Goal: Information Seeking & Learning: Learn about a topic

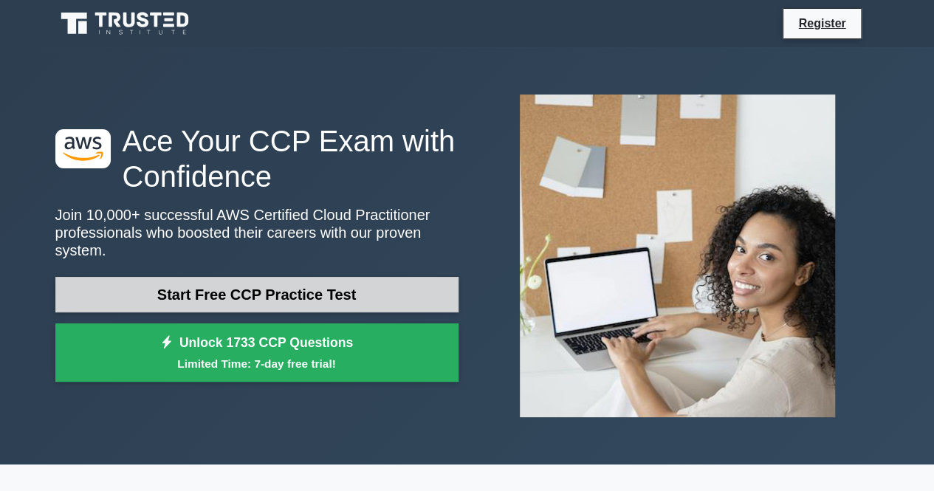
click at [207, 289] on link "Start Free CCP Practice Test" at bounding box center [256, 294] width 403 height 35
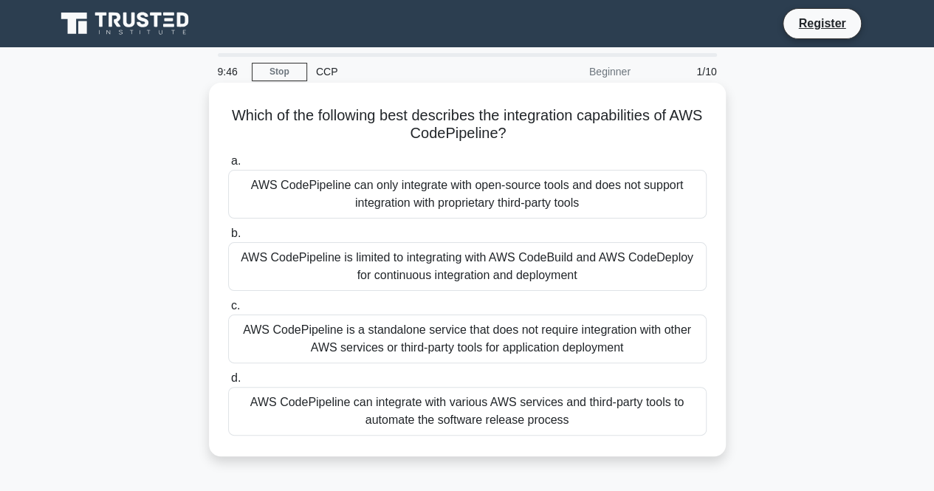
click at [275, 348] on div "AWS CodePipeline is a standalone service that does not require integration with…" at bounding box center [467, 339] width 478 height 49
click at [228, 311] on input "c. AWS CodePipeline is a standalone service that does not require integration w…" at bounding box center [228, 306] width 0 height 10
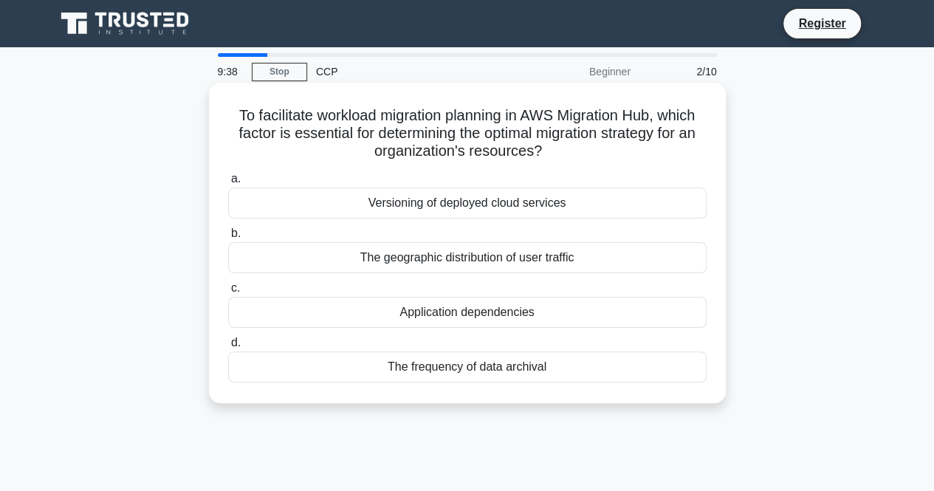
click at [427, 367] on div "The frequency of data archival" at bounding box center [467, 366] width 478 height 31
click at [228, 348] on input "d. The frequency of data archival" at bounding box center [228, 343] width 0 height 10
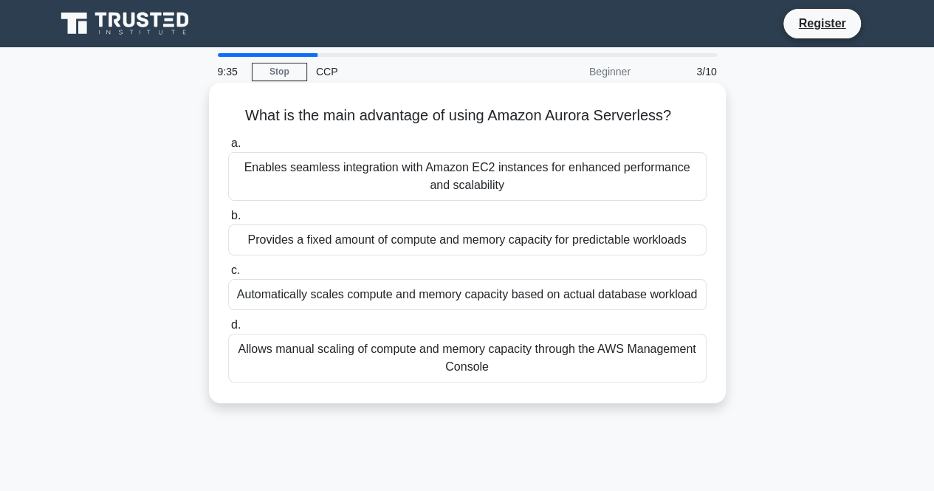
click at [348, 246] on div "Provides a fixed amount of compute and memory capacity for predictable workloads" at bounding box center [467, 239] width 478 height 31
click at [228, 221] on input "b. Provides a fixed amount of compute and memory capacity for predictable workl…" at bounding box center [228, 216] width 0 height 10
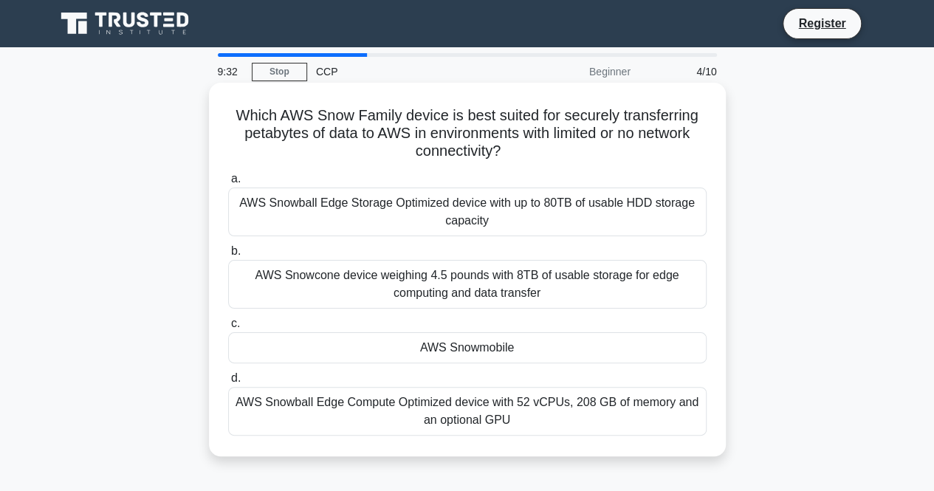
click at [422, 304] on div "AWS Snowcone device weighing 4.5 pounds with 8TB of usable storage for edge com…" at bounding box center [467, 284] width 478 height 49
click at [228, 256] on input "b. AWS Snowcone device weighing 4.5 pounds with 8TB of usable storage for edge …" at bounding box center [228, 252] width 0 height 10
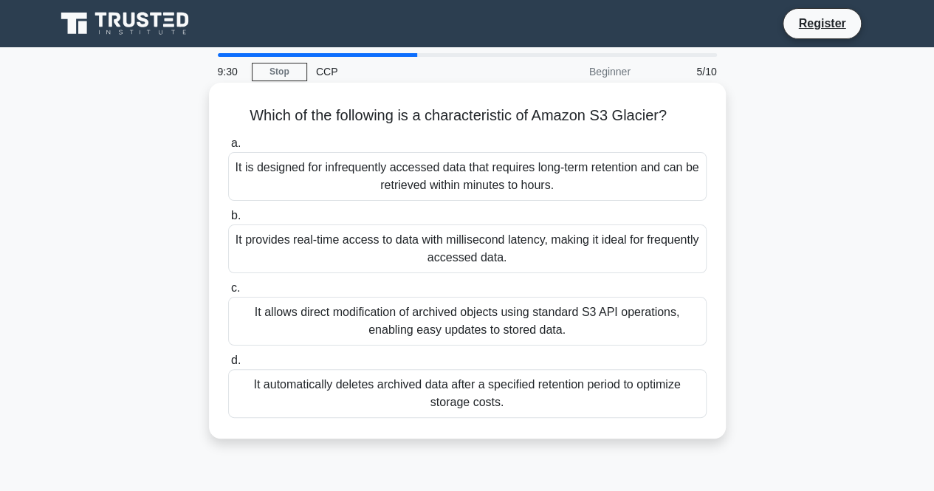
click at [412, 179] on div "It is designed for infrequently accessed data that requires long-term retention…" at bounding box center [467, 176] width 478 height 49
click at [228, 148] on input "a. It is designed for infrequently accessed data that requires long-term retent…" at bounding box center [228, 144] width 0 height 10
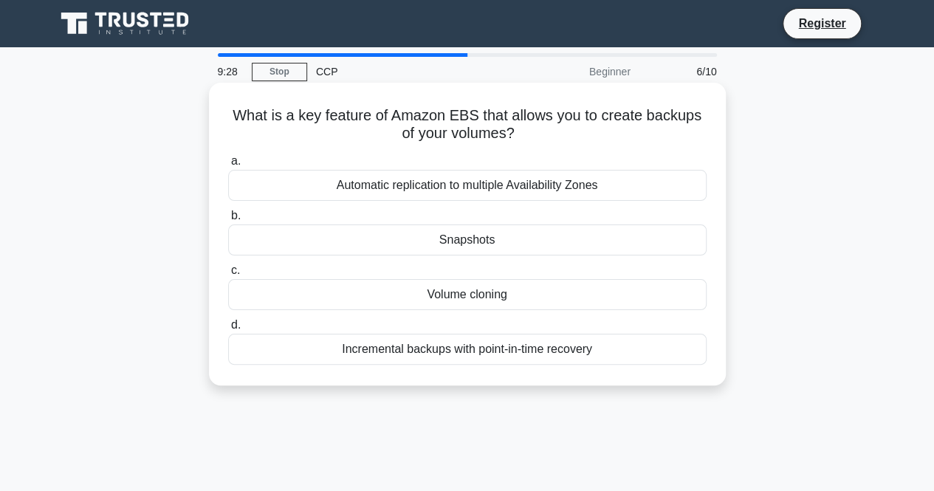
click at [453, 243] on div "Snapshots" at bounding box center [467, 239] width 478 height 31
click at [228, 221] on input "b. Snapshots" at bounding box center [228, 216] width 0 height 10
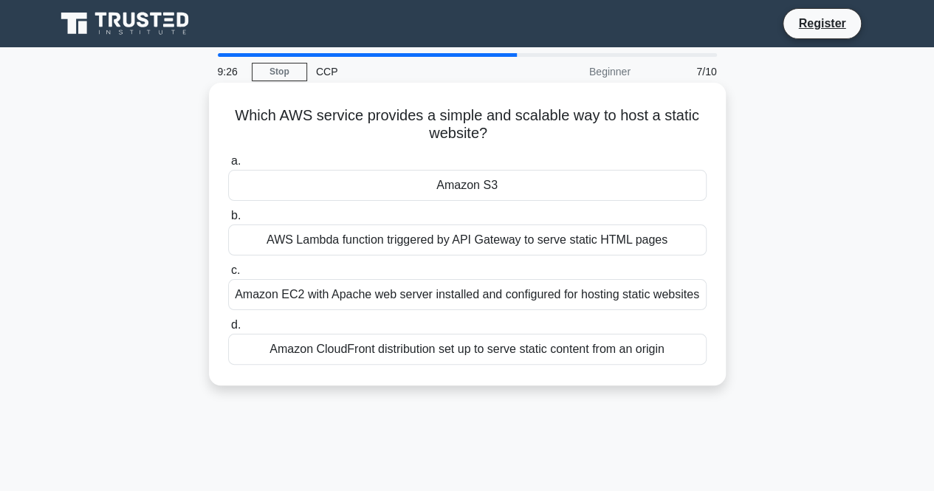
click at [470, 192] on div "Amazon S3" at bounding box center [467, 185] width 478 height 31
click at [228, 166] on input "a. Amazon S3" at bounding box center [228, 162] width 0 height 10
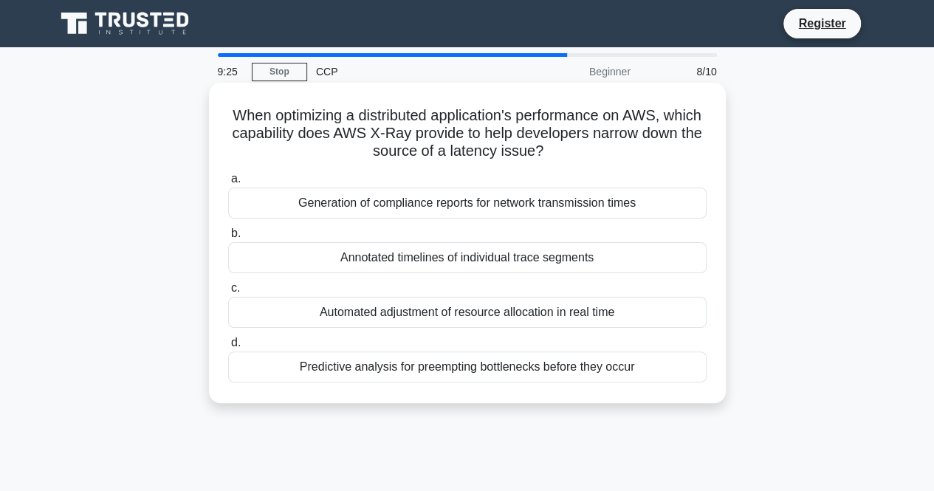
click at [394, 248] on div "Annotated timelines of individual trace segments" at bounding box center [467, 257] width 478 height 31
click at [228, 238] on input "b. Annotated timelines of individual trace segments" at bounding box center [228, 234] width 0 height 10
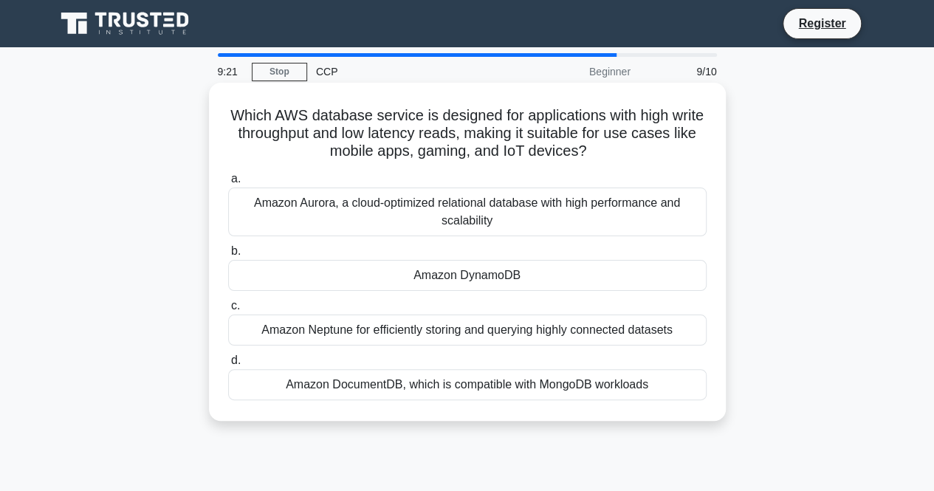
click at [518, 331] on div "Amazon Neptune for efficiently storing and querying highly connected datasets" at bounding box center [467, 330] width 478 height 31
click at [228, 311] on input "c. Amazon Neptune for efficiently storing and querying highly connected datasets" at bounding box center [228, 306] width 0 height 10
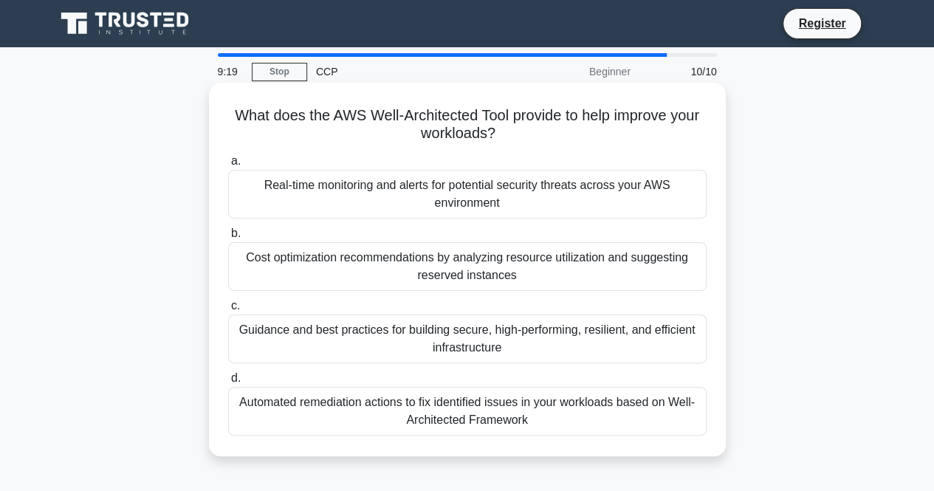
click at [472, 202] on div "Real-time monitoring and alerts for potential security threats across your AWS …" at bounding box center [467, 194] width 478 height 49
click at [228, 166] on input "a. Real-time monitoring and alerts for potential security threats across your A…" at bounding box center [228, 162] width 0 height 10
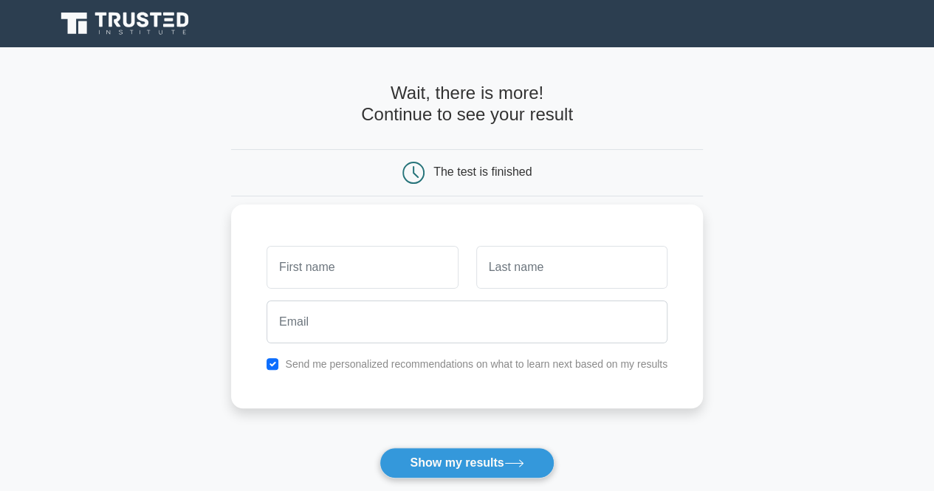
click at [405, 258] on input "text" at bounding box center [362, 267] width 191 height 43
type input "Kishea"
click at [543, 272] on input "text" at bounding box center [571, 267] width 191 height 43
type input "Hawkins"
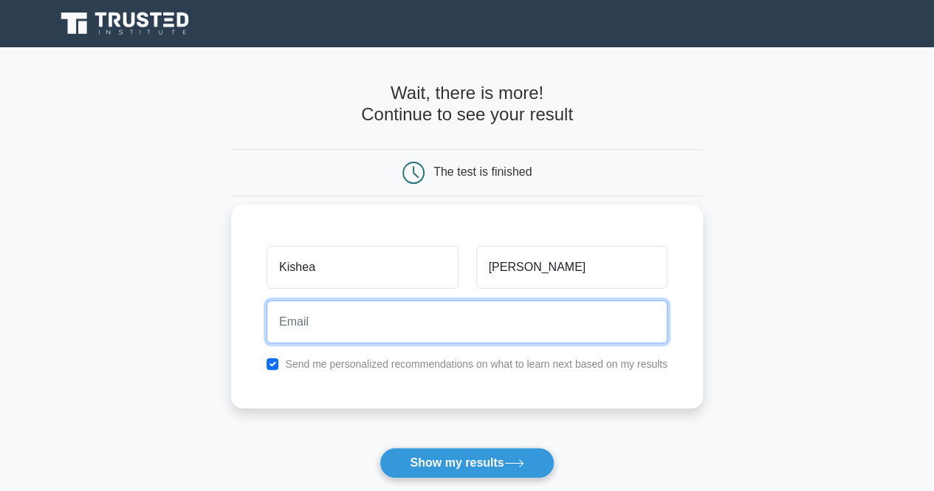
click at [511, 336] on input "email" at bounding box center [467, 321] width 401 height 43
type input "kisheahawkins76@gmail.com"
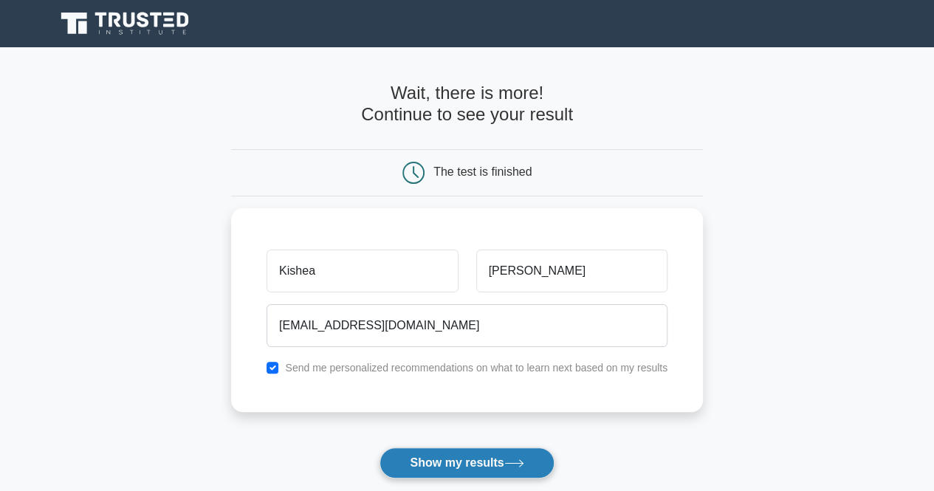
click at [450, 462] on button "Show my results" at bounding box center [466, 462] width 174 height 31
